Goal: Task Accomplishment & Management: Manage account settings

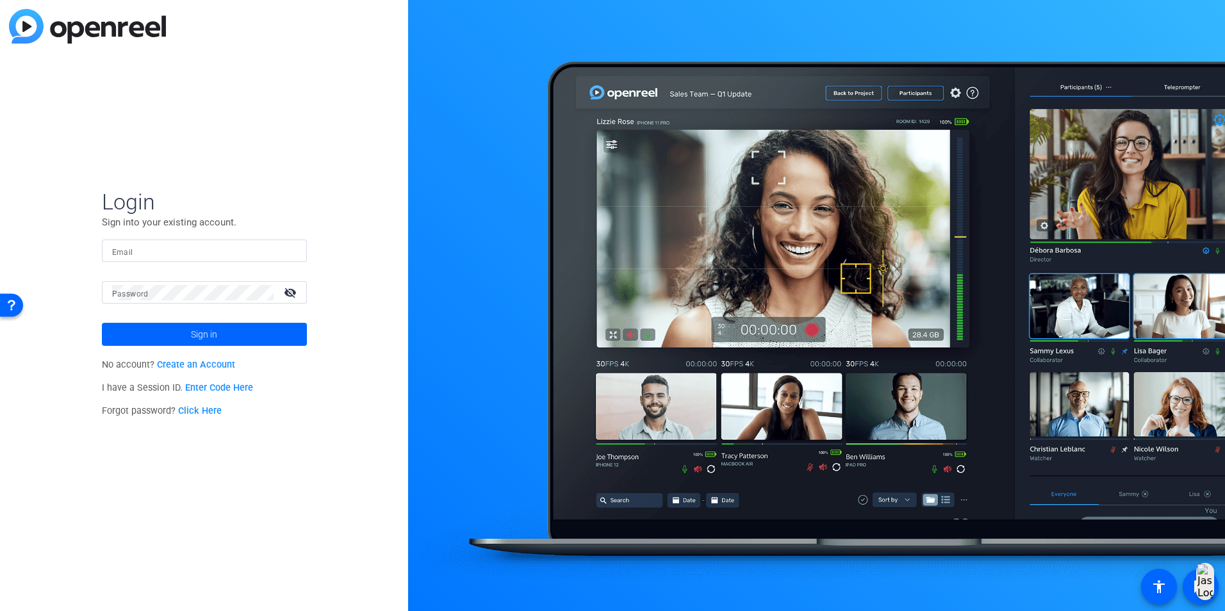
click at [212, 247] on input "Email" at bounding box center [204, 250] width 185 height 15
paste input "[EMAIL_ADDRESS][DOMAIN_NAME]"
type input "[EMAIL_ADDRESS][DOMAIN_NAME]"
click at [112, 297] on mat-label "Password" at bounding box center [130, 294] width 37 height 9
click at [177, 343] on span at bounding box center [204, 334] width 205 height 31
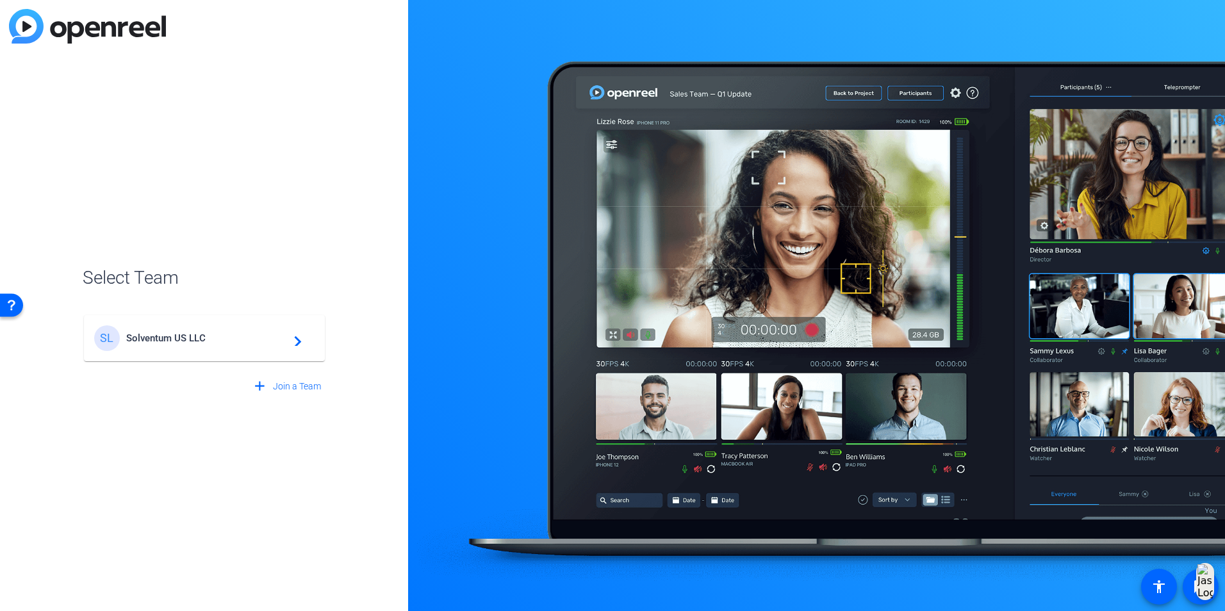
click at [178, 343] on span "Solventum US LLC" at bounding box center [206, 339] width 160 height 12
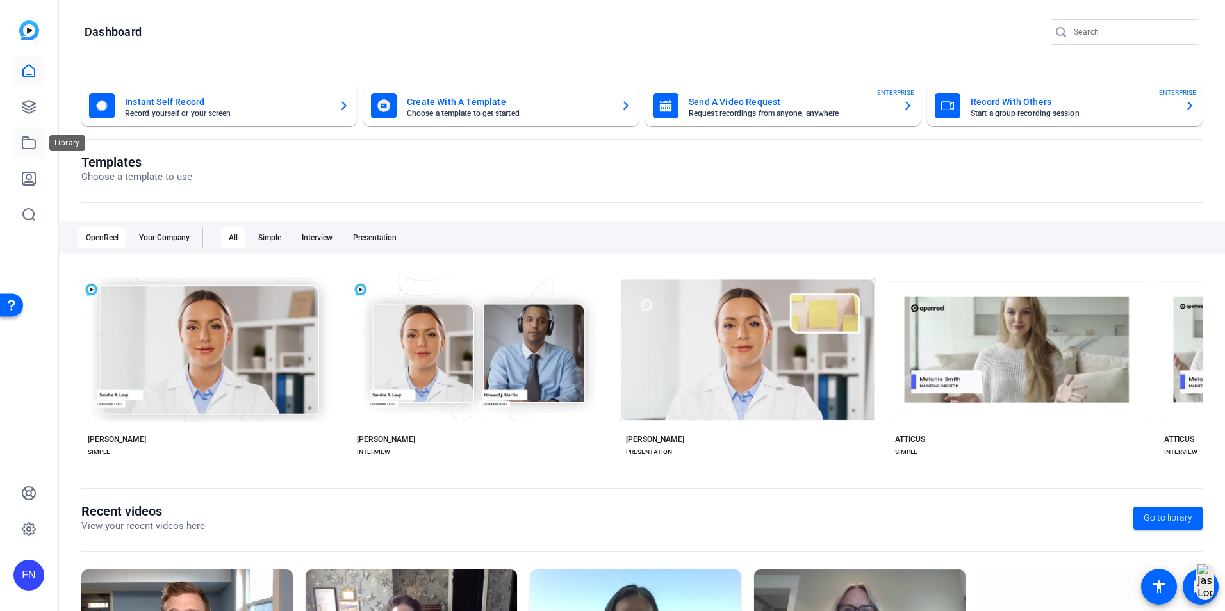
click at [14, 138] on link at bounding box center [28, 143] width 31 height 31
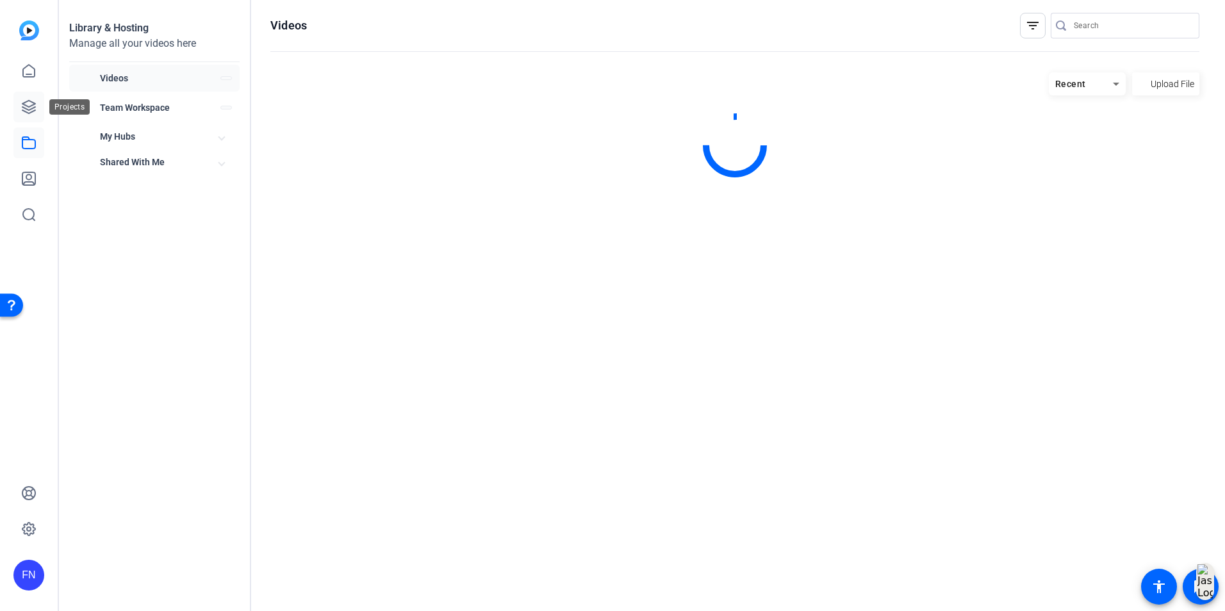
click at [31, 105] on icon at bounding box center [28, 107] width 13 height 13
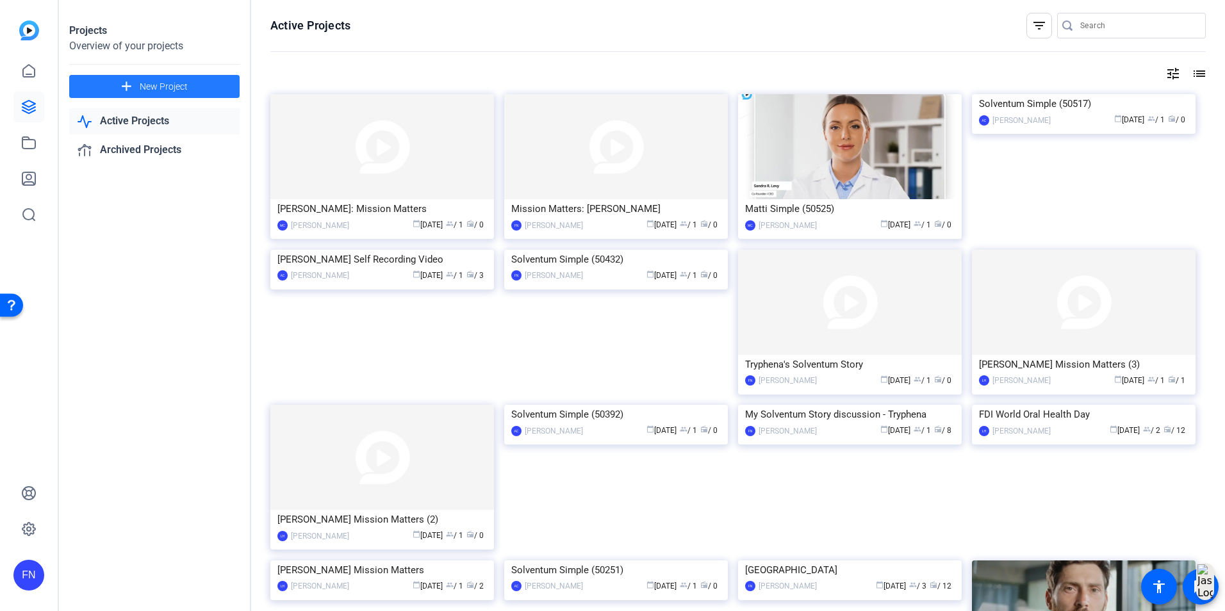
click at [126, 86] on mat-icon "add" at bounding box center [127, 87] width 16 height 16
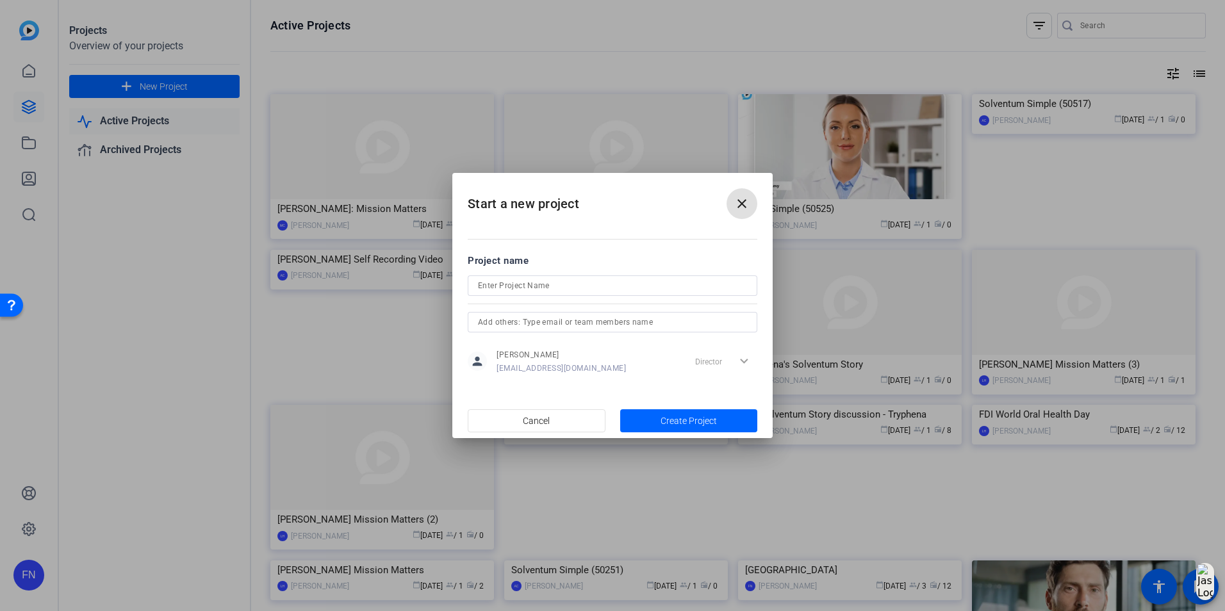
click at [589, 286] on input at bounding box center [612, 285] width 269 height 15
type input "Test panel recording"
click at [705, 420] on span "Create Project" at bounding box center [689, 421] width 56 height 13
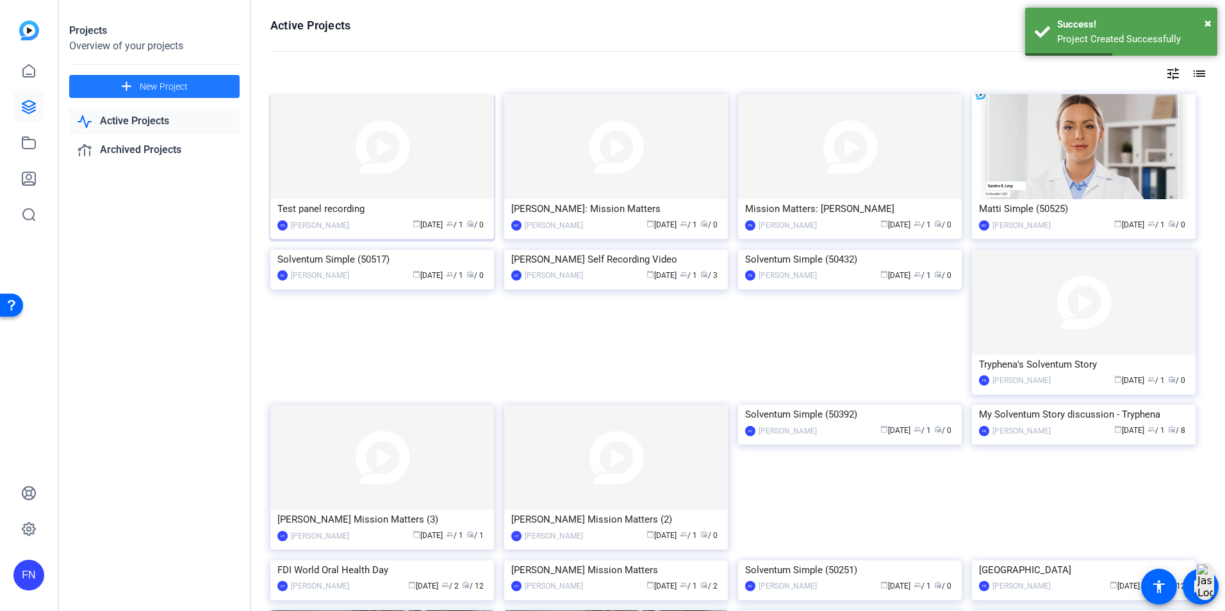
click at [373, 149] on img at bounding box center [382, 146] width 224 height 105
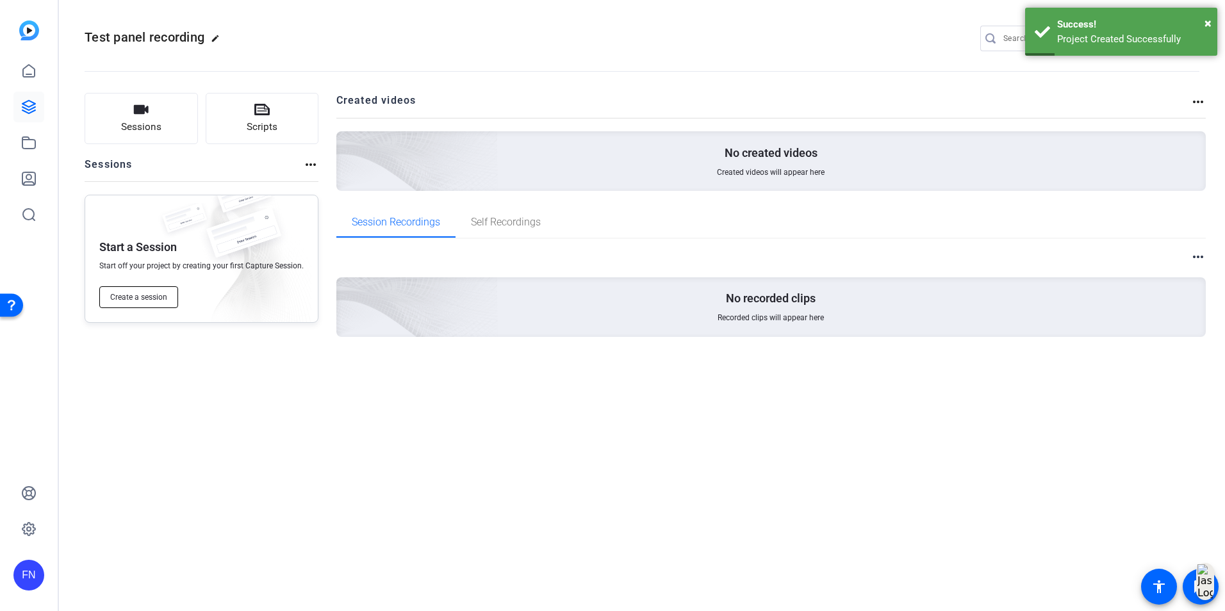
click at [147, 306] on button "Create a session" at bounding box center [138, 297] width 79 height 22
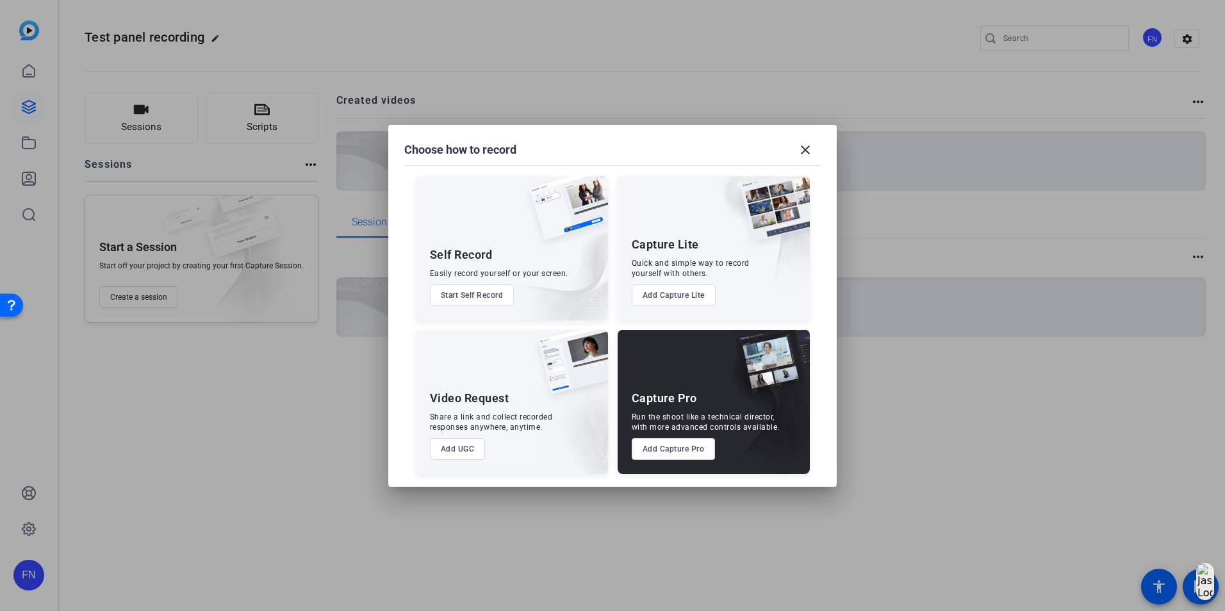
click at [661, 431] on button "Add Capture Pro" at bounding box center [674, 449] width 84 height 22
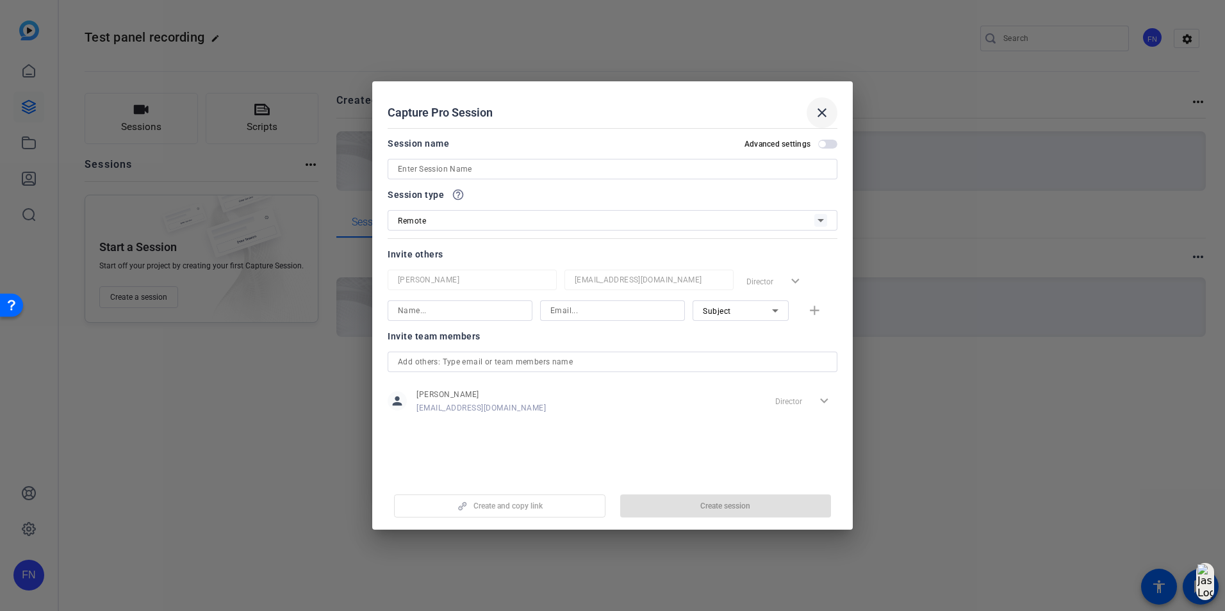
click at [814, 111] on mat-icon "close" at bounding box center [821, 112] width 15 height 15
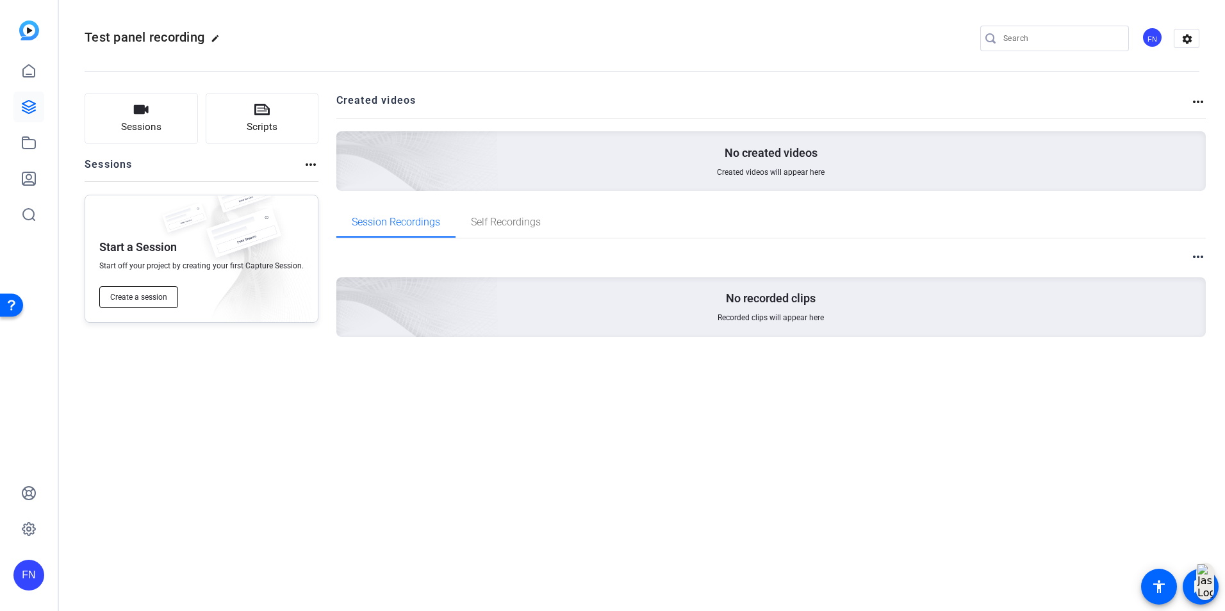
click at [140, 301] on span "Create a session" at bounding box center [138, 297] width 57 height 10
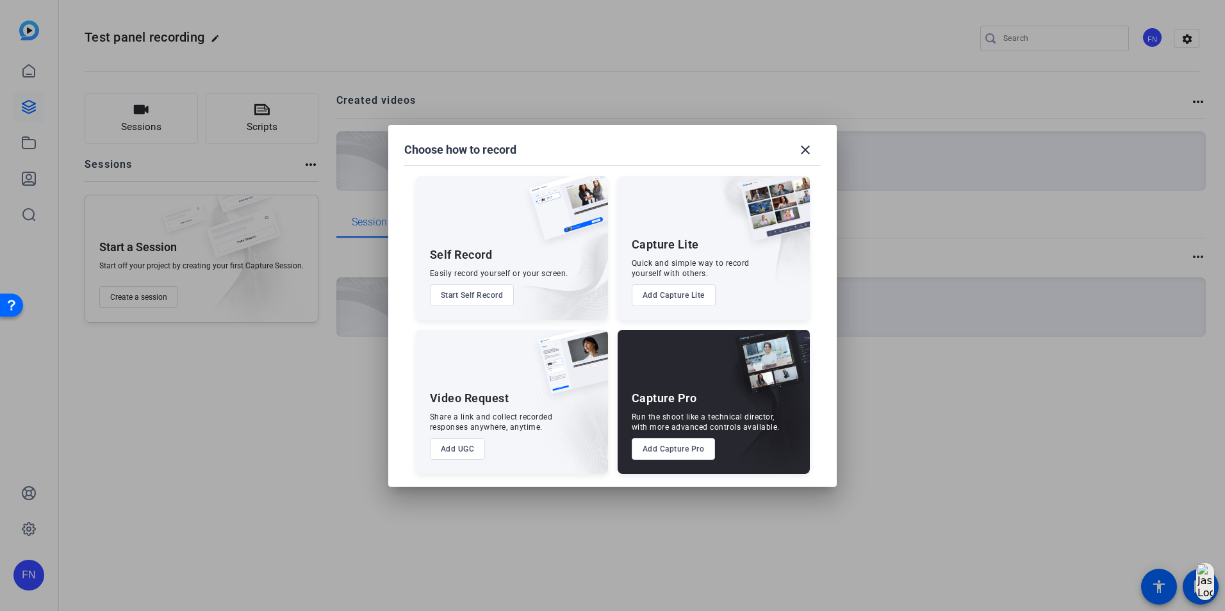
click at [671, 431] on button "Add Capture Pro" at bounding box center [674, 449] width 84 height 22
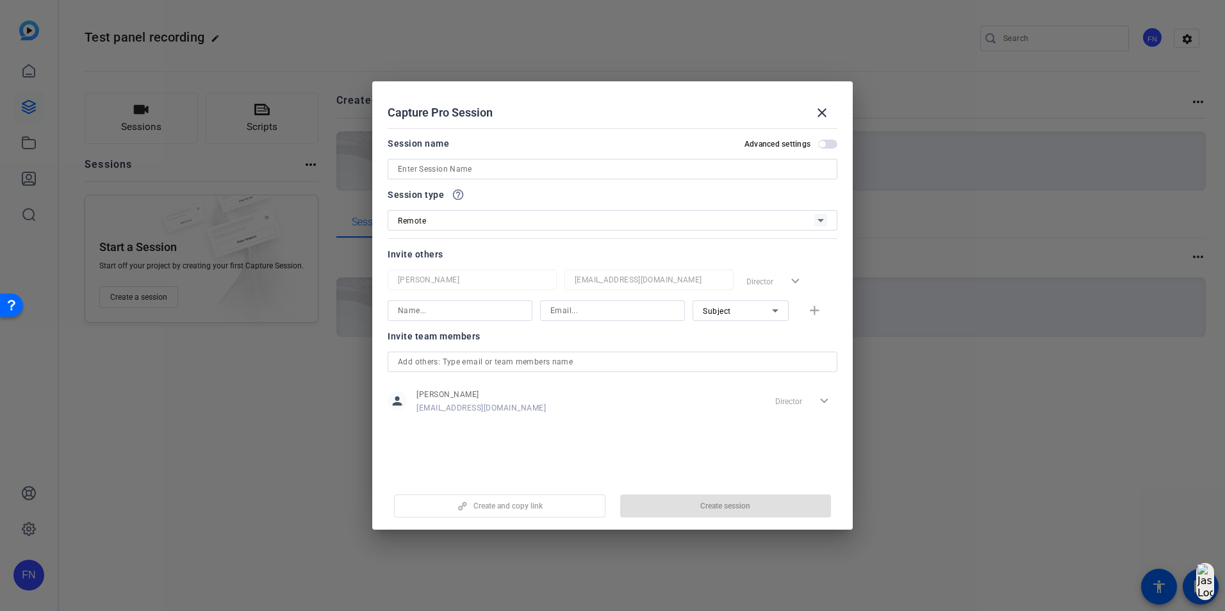
click at [529, 169] on input at bounding box center [612, 168] width 429 height 15
type input "Test Panel Recording"
click at [452, 311] on input at bounding box center [460, 310] width 124 height 15
type input "s"
type input "c"
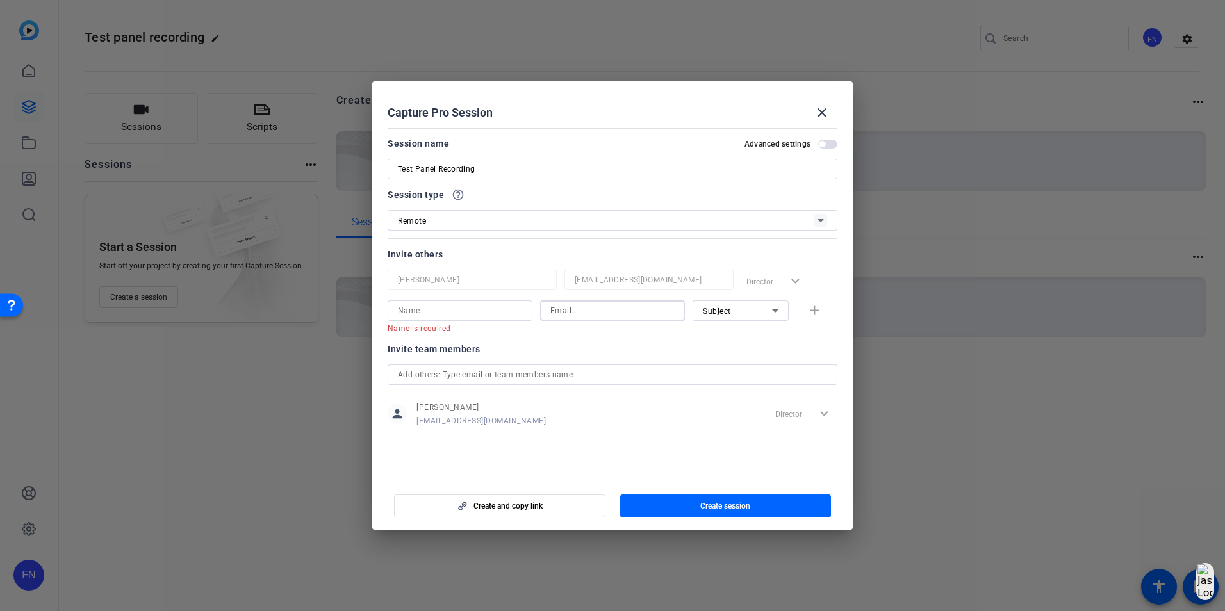
click at [612, 311] on input at bounding box center [612, 310] width 124 height 15
paste input "[EMAIL_ADDRESS][DOMAIN_NAME]"
type input "[EMAIL_ADDRESS][DOMAIN_NAME]"
click at [488, 313] on input at bounding box center [460, 310] width 124 height 15
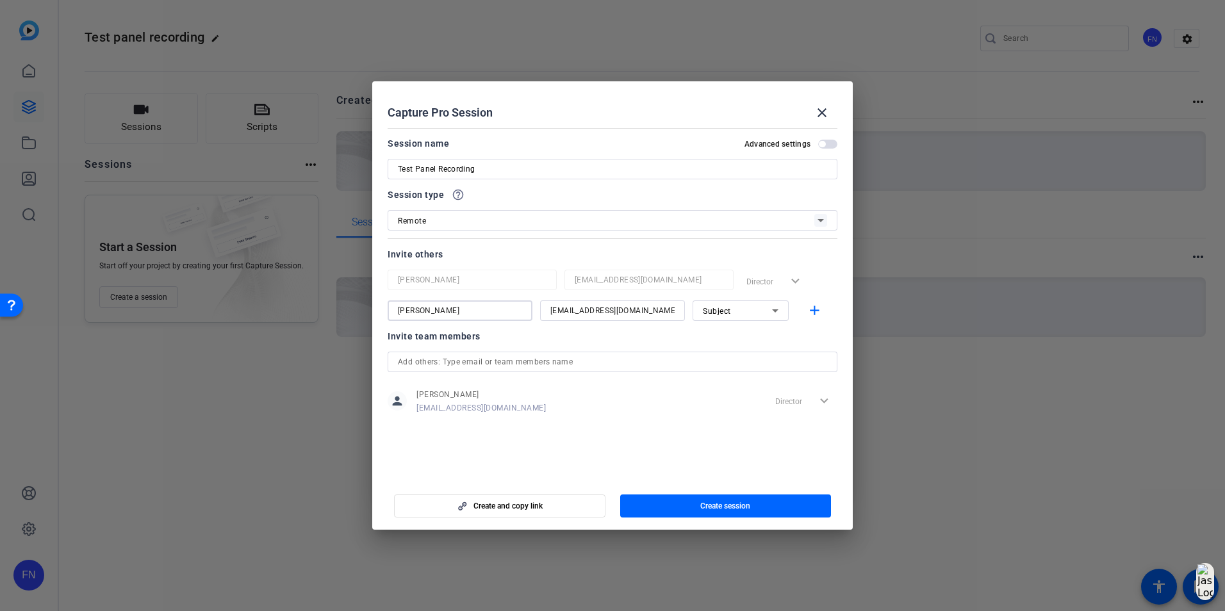
type input "[PERSON_NAME]"
click at [670, 333] on div at bounding box center [612, 328] width 145 height 14
click at [814, 305] on mat-icon "add" at bounding box center [815, 311] width 16 height 16
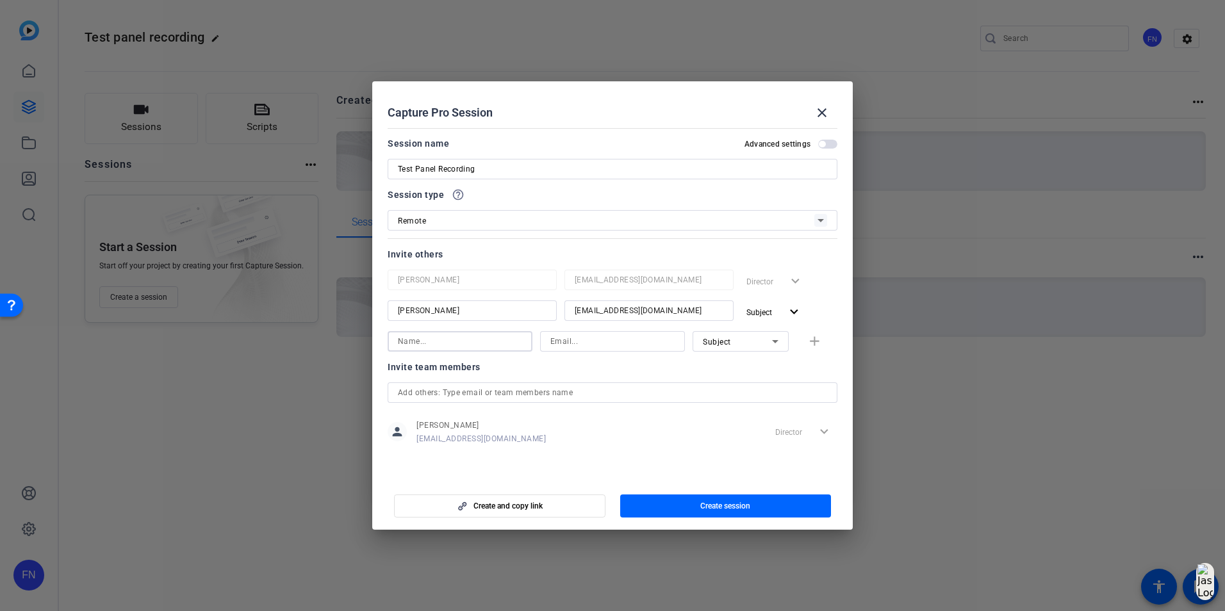
click at [473, 338] on input at bounding box center [460, 341] width 124 height 15
type input "[PERSON_NAME]"
click at [577, 345] on input at bounding box center [612, 341] width 124 height 15
click at [622, 347] on input at bounding box center [612, 341] width 124 height 15
paste input "[DOMAIN_NAME][EMAIL_ADDRESS][DOMAIN_NAME]"
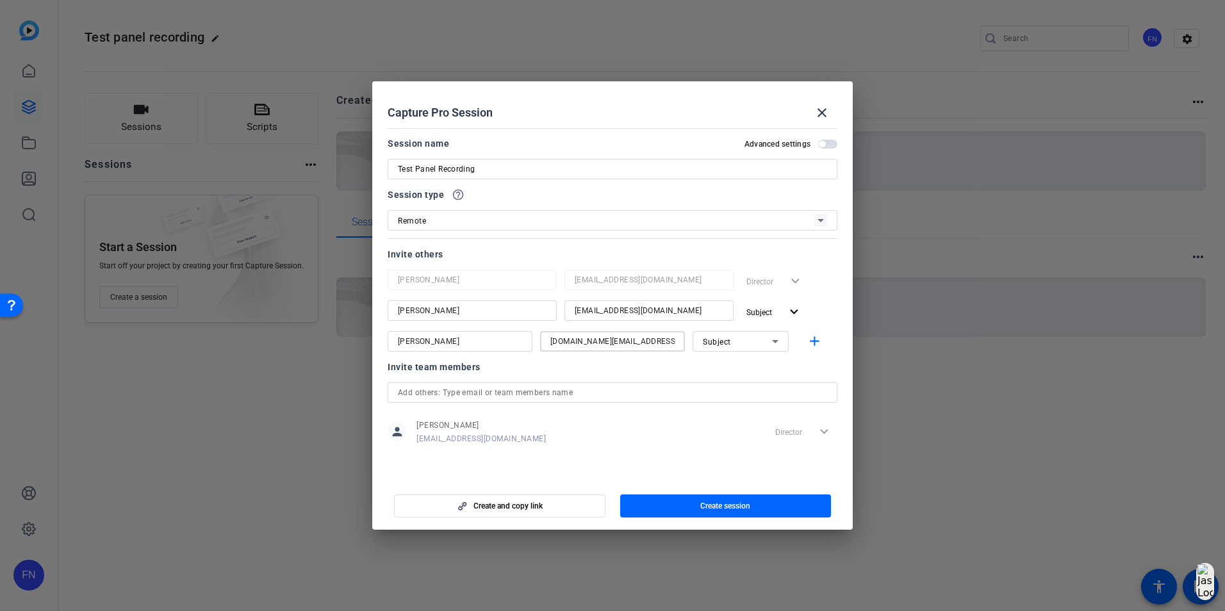
type input "[DOMAIN_NAME][EMAIL_ADDRESS][DOMAIN_NAME]"
click at [535, 363] on div "Invite team members" at bounding box center [613, 366] width 450 height 15
click at [647, 431] on span "button" at bounding box center [725, 506] width 211 height 31
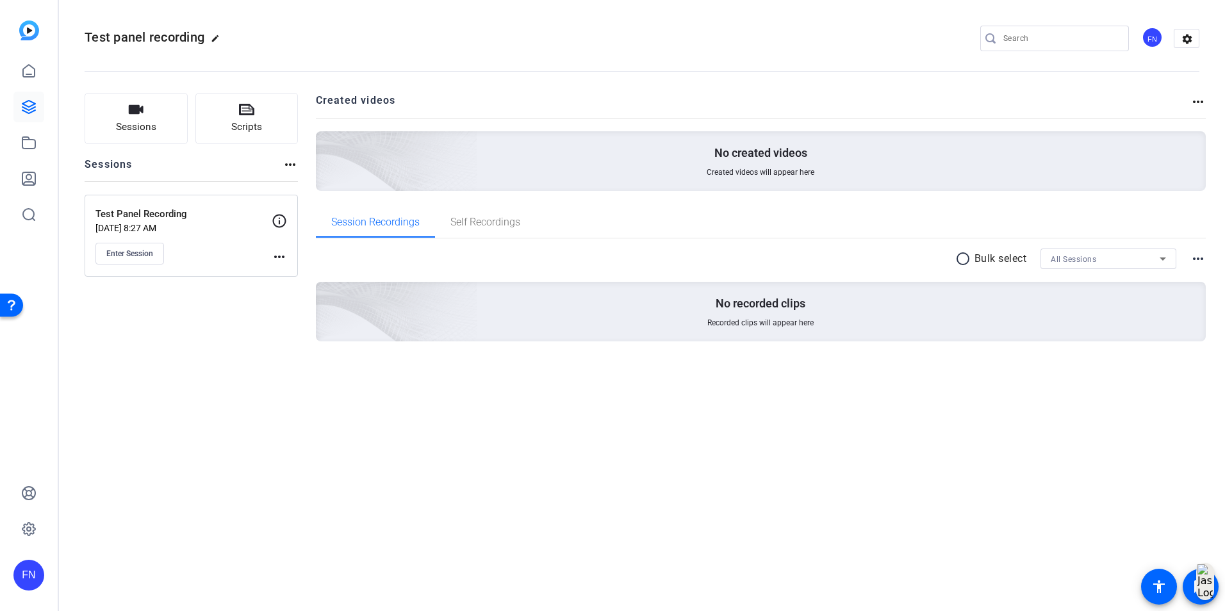
click at [281, 259] on mat-icon "more_horiz" at bounding box center [279, 256] width 15 height 15
click at [289, 272] on span "Edit Session" at bounding box center [311, 275] width 58 height 15
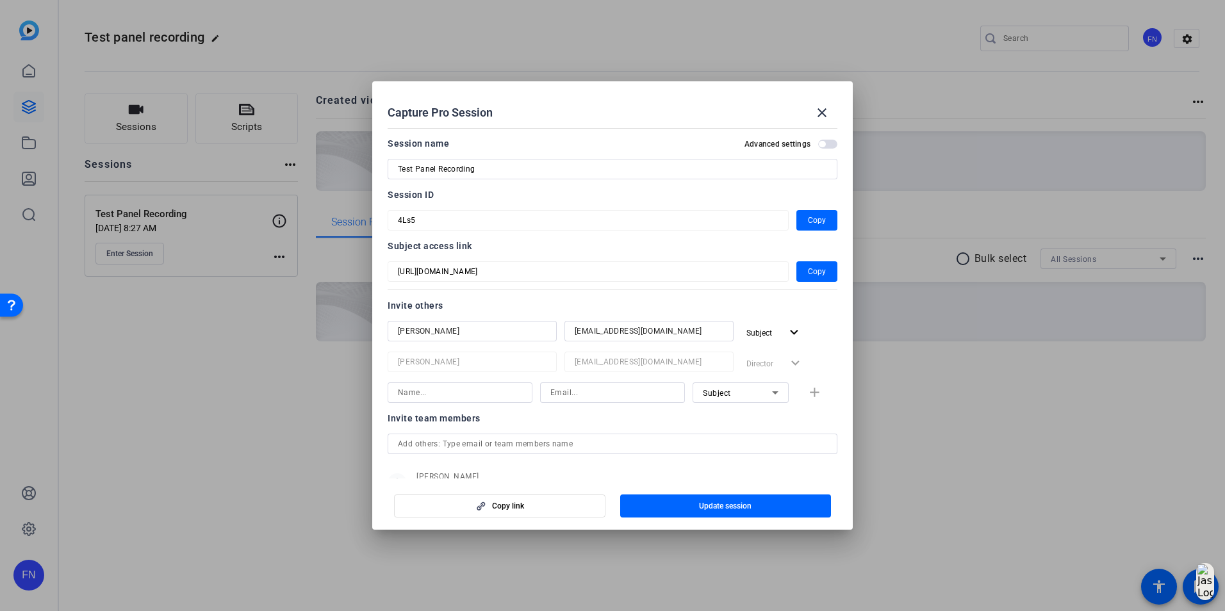
click at [814, 144] on span "button" at bounding box center [822, 144] width 6 height 6
click at [814, 140] on span "button" at bounding box center [827, 144] width 19 height 9
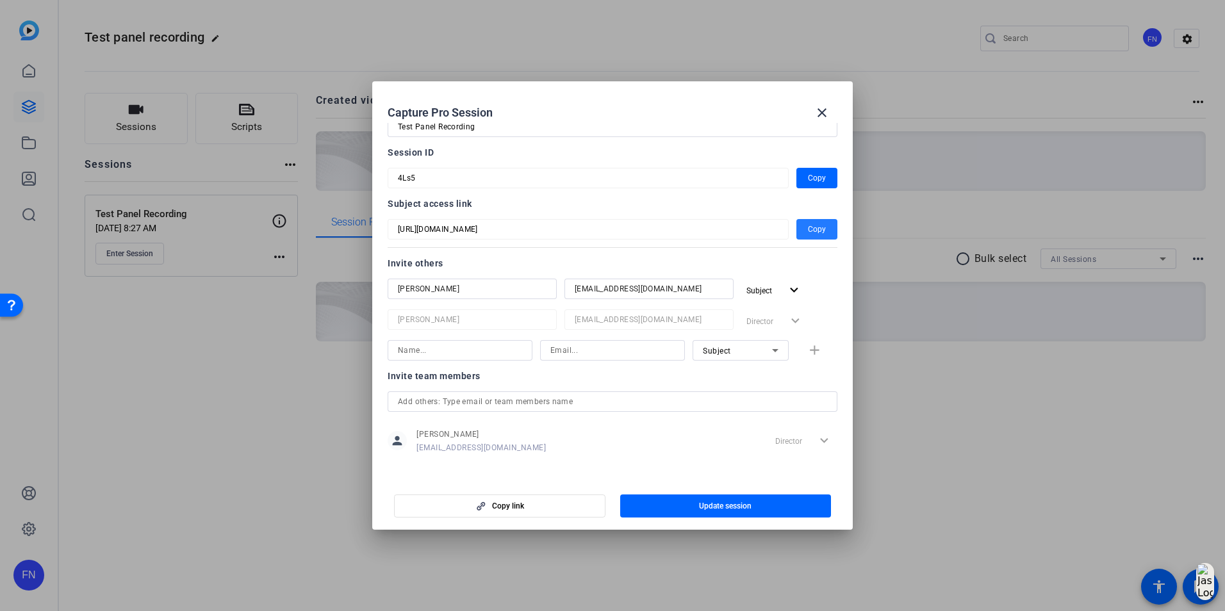
click at [808, 231] on span "Copy" at bounding box center [817, 229] width 18 height 15
click at [805, 354] on div "Subject add" at bounding box center [613, 350] width 450 height 21
click at [806, 346] on div "Subject add" at bounding box center [613, 350] width 450 height 21
click at [762, 369] on div at bounding box center [741, 368] width 96 height 14
click at [695, 431] on span "button" at bounding box center [725, 506] width 211 height 31
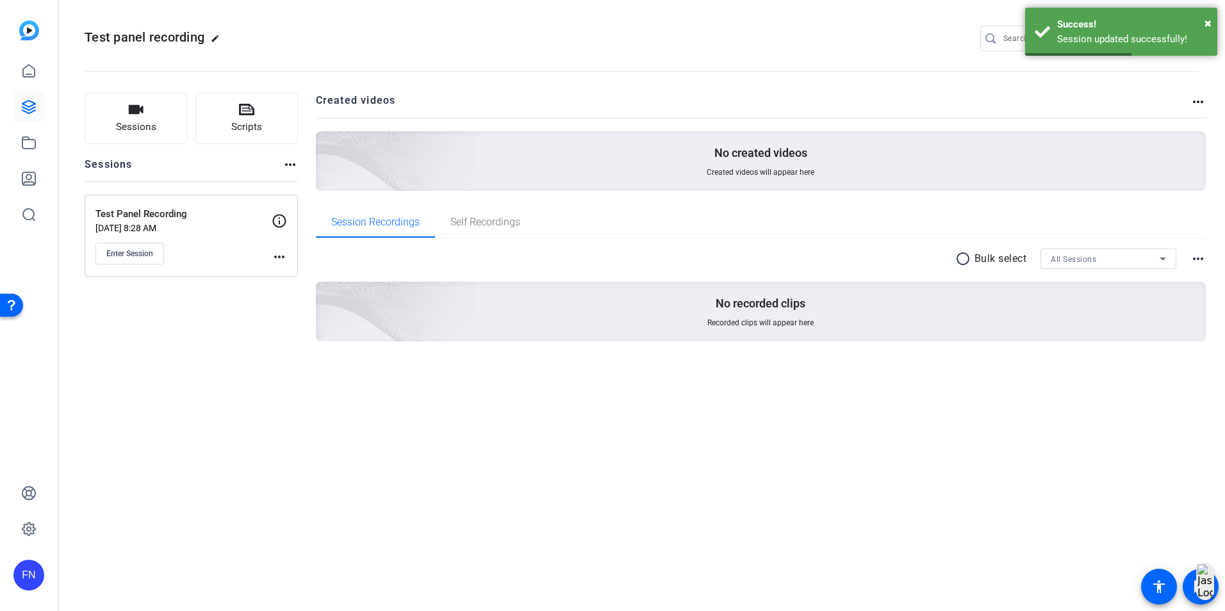
click at [284, 255] on mat-icon "more_horiz" at bounding box center [279, 256] width 15 height 15
click at [288, 276] on span "Edit Session" at bounding box center [311, 275] width 58 height 15
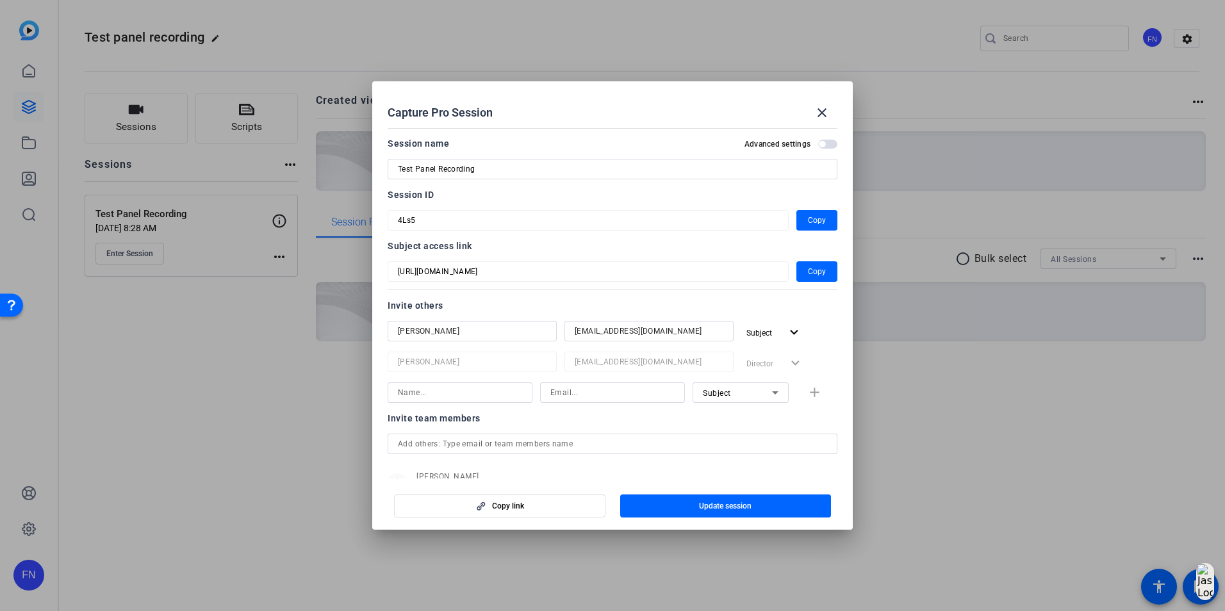
click at [808, 393] on div "Subject add" at bounding box center [613, 393] width 450 height 21
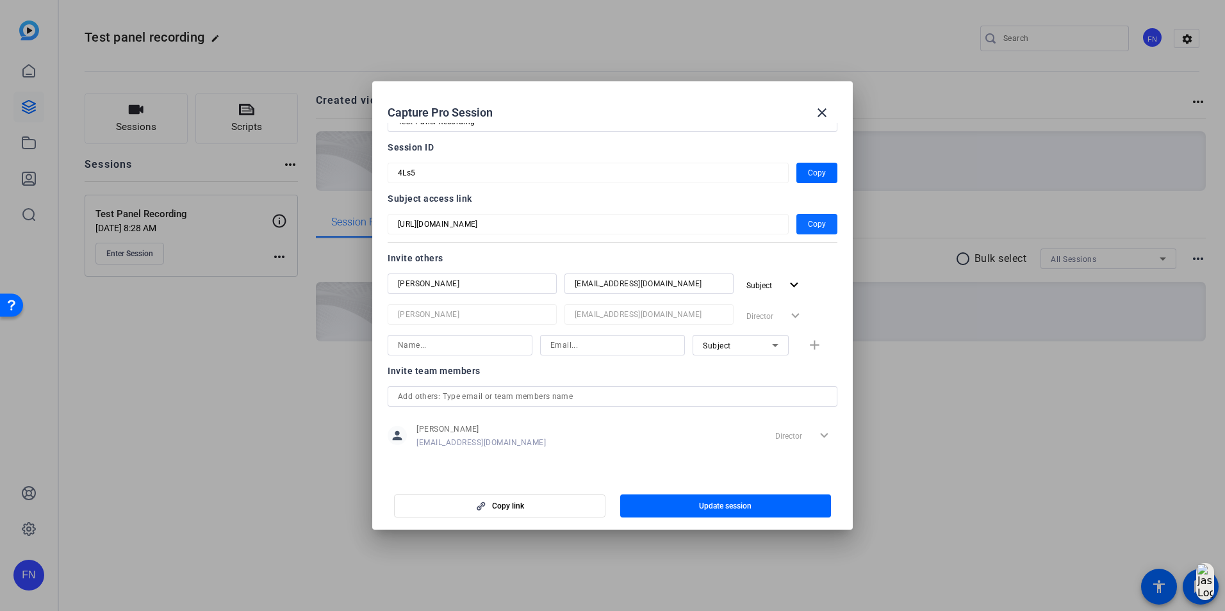
click at [812, 224] on span "Copy" at bounding box center [817, 224] width 18 height 15
click at [808, 174] on span "Copy" at bounding box center [817, 172] width 18 height 15
click at [814, 115] on mat-icon "close" at bounding box center [821, 112] width 15 height 15
